Goal: Task Accomplishment & Management: Complete application form

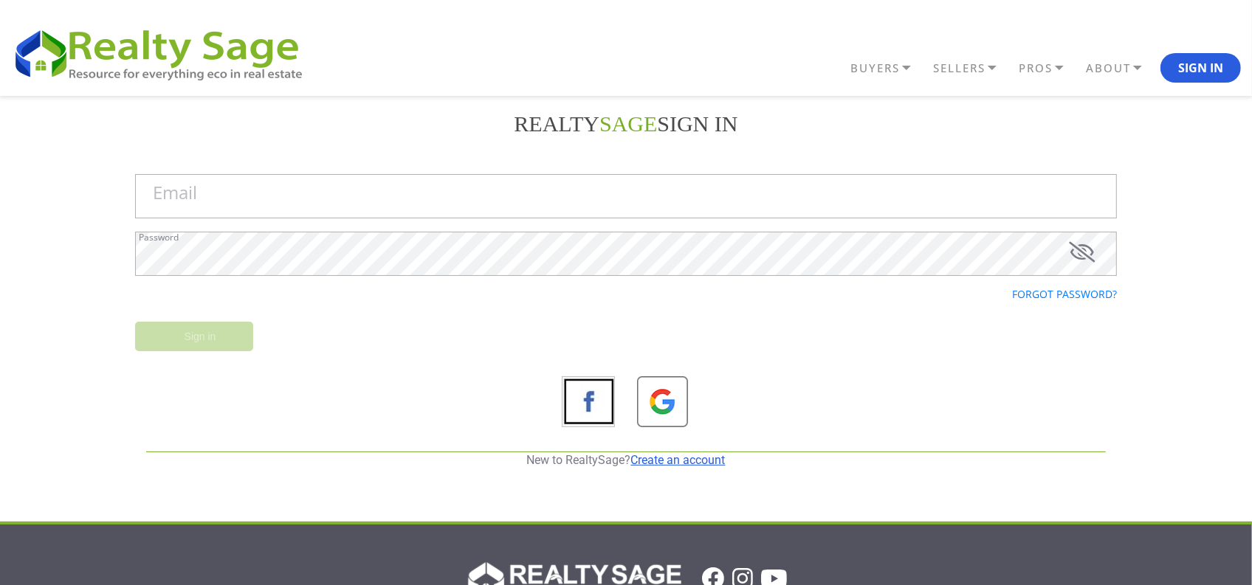
click at [681, 456] on link "Create an account" at bounding box center [678, 460] width 94 height 14
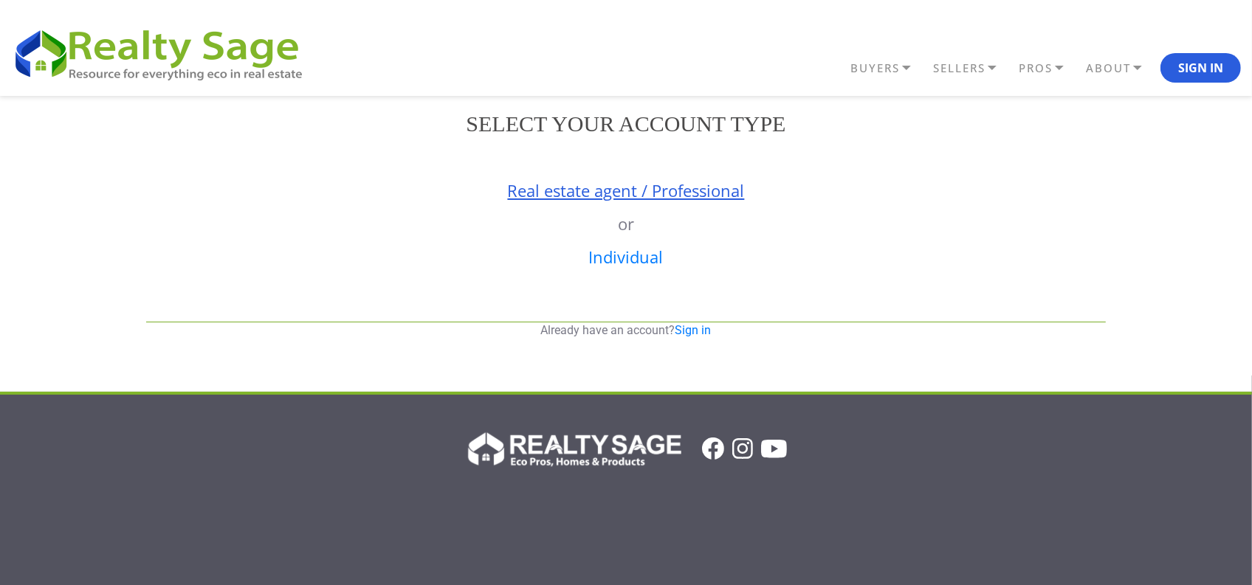
click at [582, 196] on link "Real estate agent / Professional" at bounding box center [626, 190] width 237 height 22
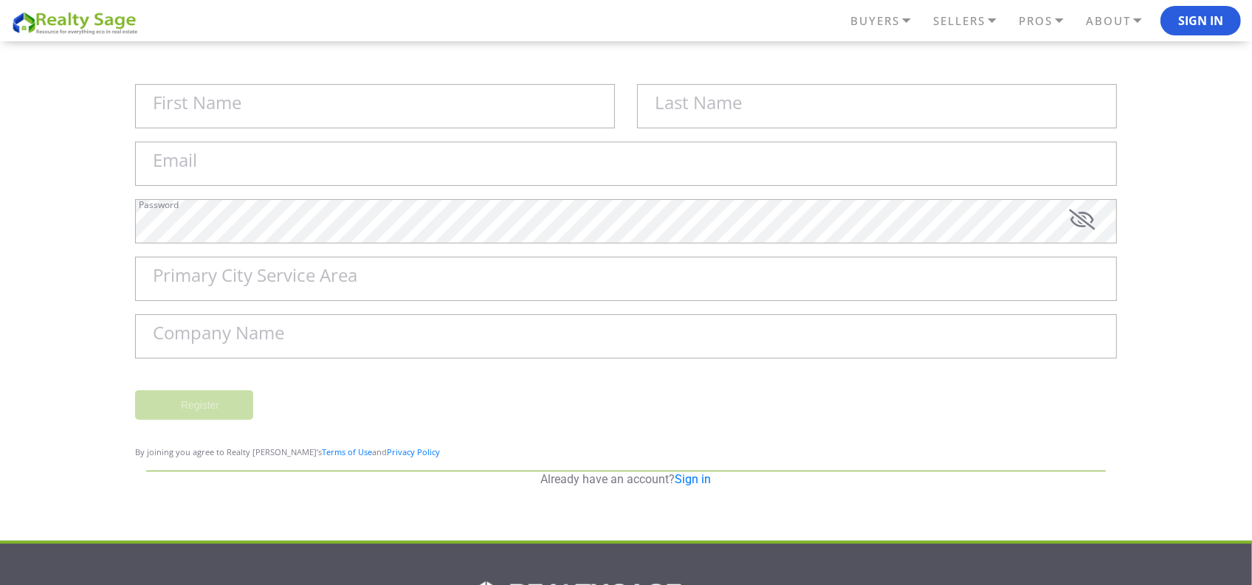
scroll to position [185, 0]
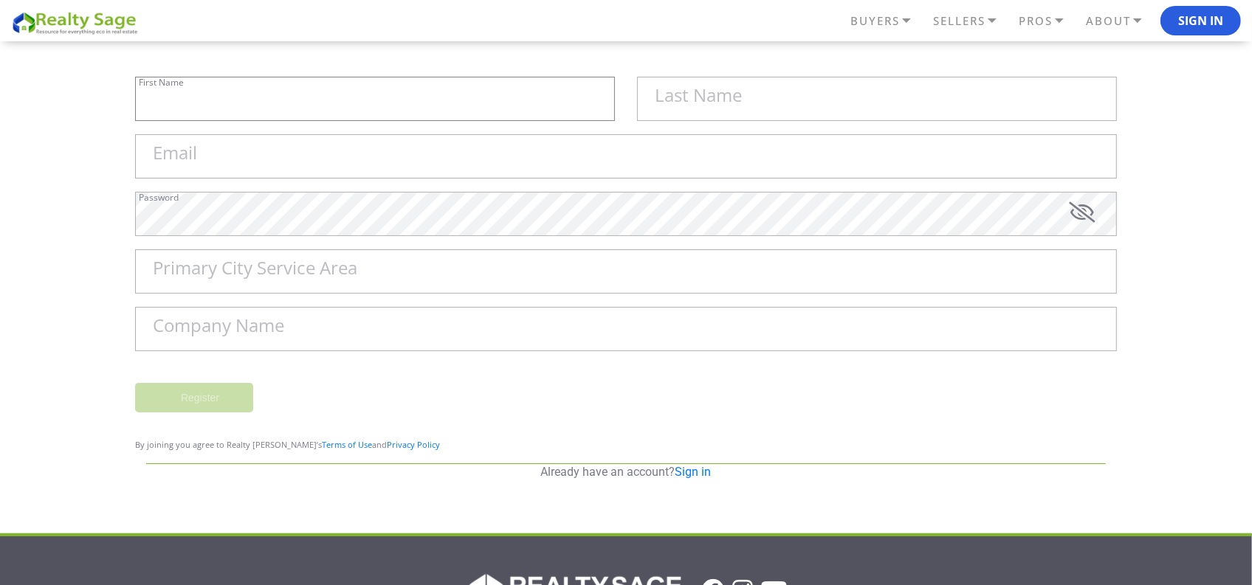
type input "Sell My House Fast [GEOGRAPHIC_DATA] | As"
type input "Is Cash Home Buyers [PERSON_NAME]"
type input "[EMAIL_ADDRESS][DOMAIN_NAME]"
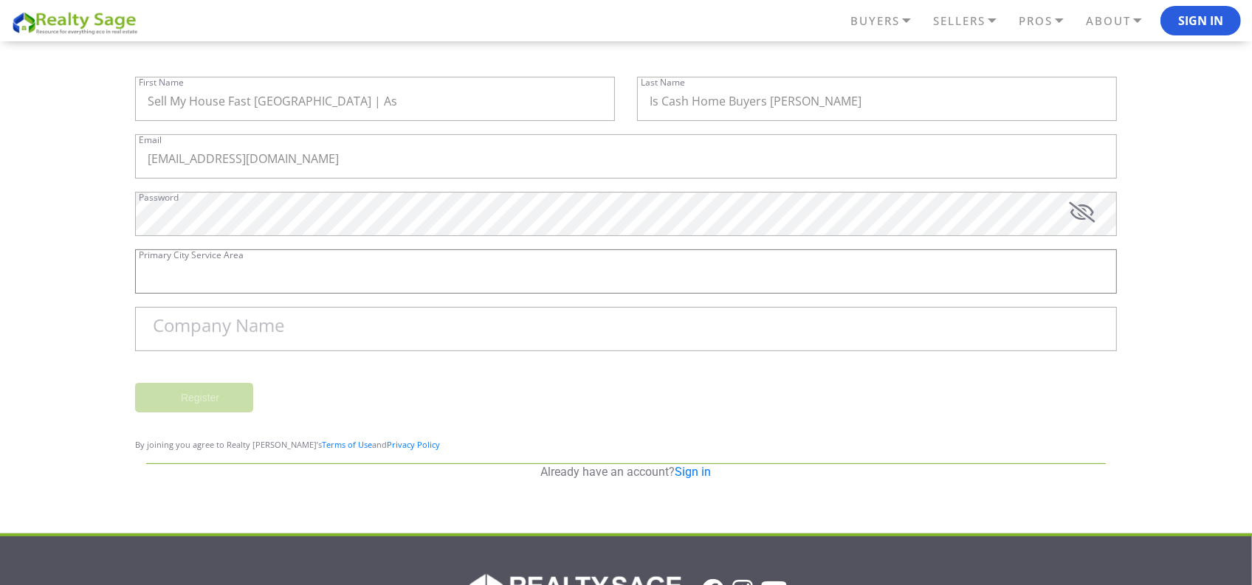
type input "[PERSON_NAME]"
type input "Sell My House Fast [GEOGRAPHIC_DATA] | As Is Cash Home Buyers [PERSON_NAME]"
click at [366, 238] on div "Password" at bounding box center [626, 221] width 982 height 58
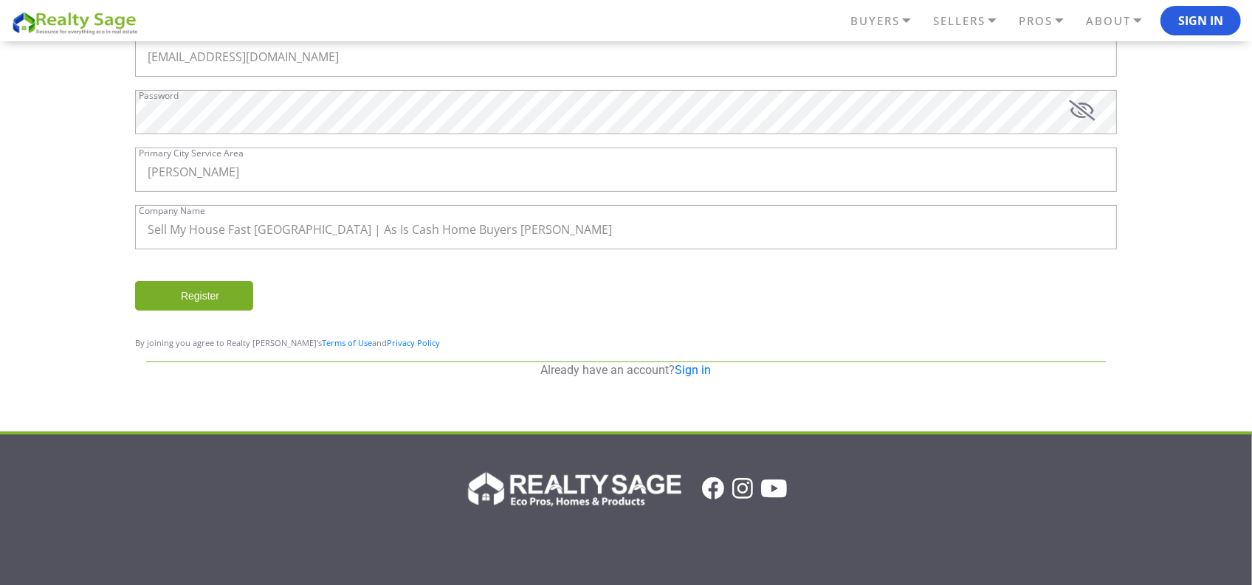
scroll to position [199, 0]
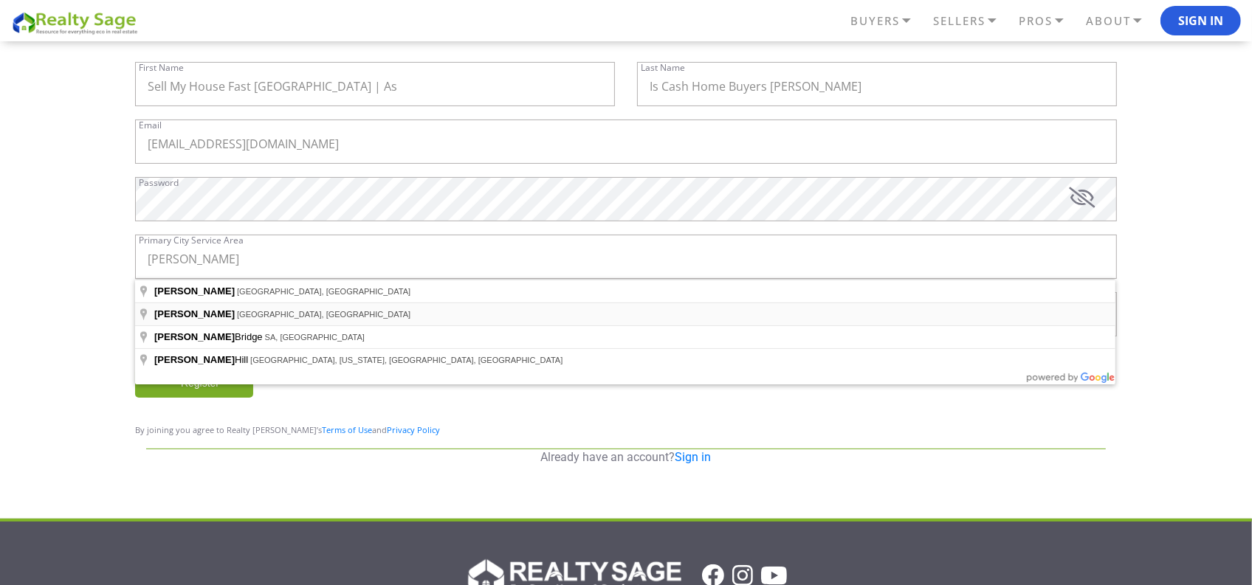
click at [237, 311] on span "[GEOGRAPHIC_DATA], [GEOGRAPHIC_DATA]" at bounding box center [323, 314] width 173 height 9
click at [242, 258] on input "[PERSON_NAME]" at bounding box center [626, 257] width 982 height 44
type input "[PERSON_NAME], [GEOGRAPHIC_DATA], [GEOGRAPHIC_DATA]"
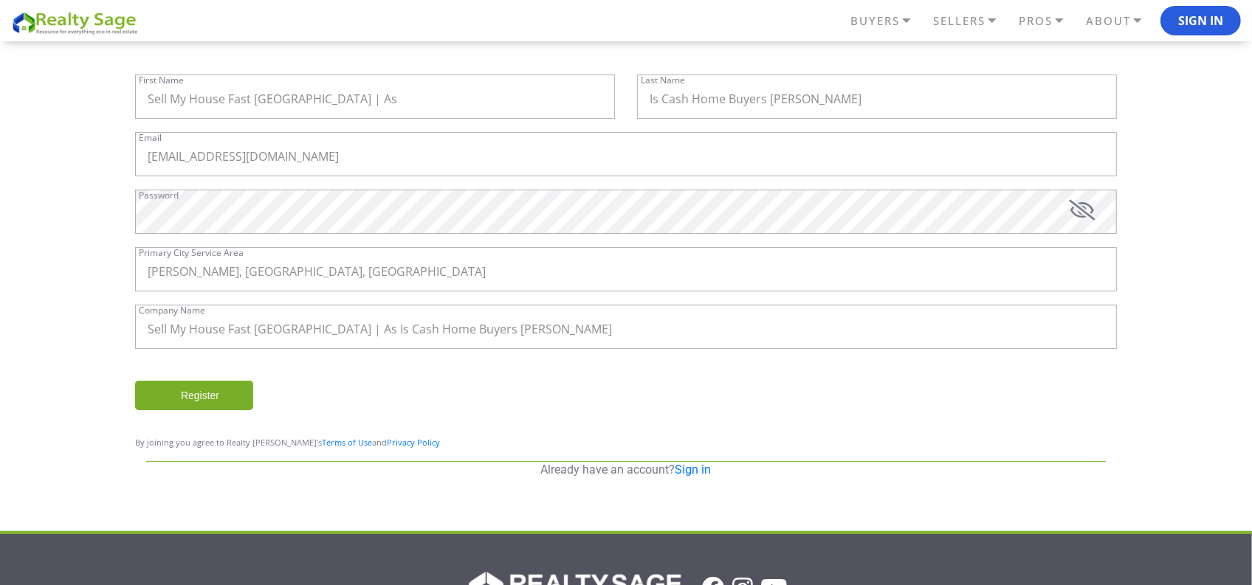
scroll to position [198, 0]
